Goal: Transaction & Acquisition: Purchase product/service

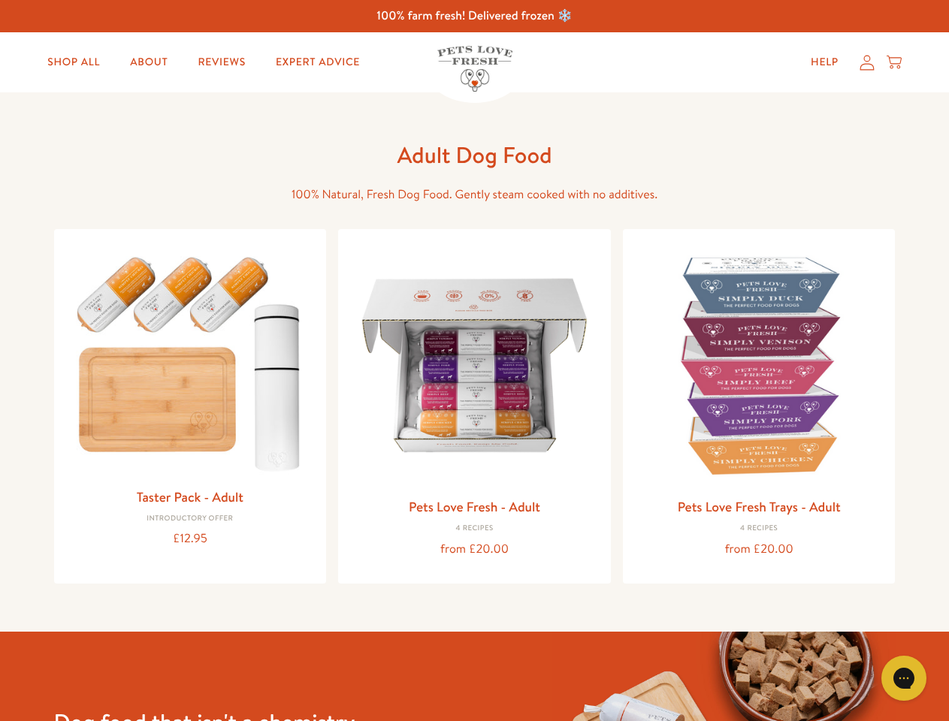
click at [904, 679] on icon "Gorgias live chat" at bounding box center [904, 678] width 14 height 14
